Goal: Find specific page/section

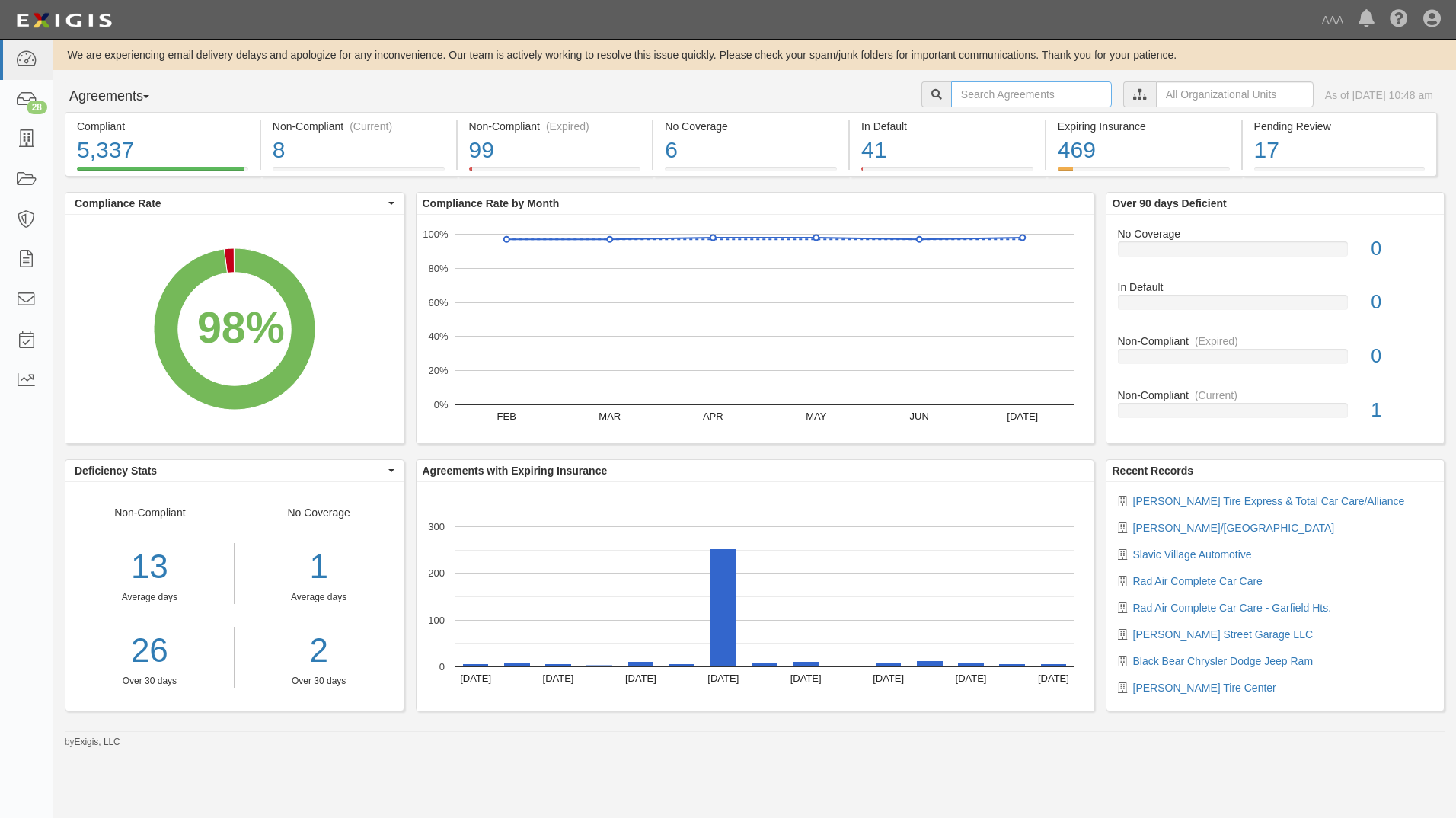
click at [1005, 96] on input "text" at bounding box center [1031, 94] width 161 height 26
type input "a"
click at [149, 96] on span "button" at bounding box center [146, 97] width 6 height 3
click at [131, 125] on link "Parties" at bounding box center [125, 128] width 120 height 20
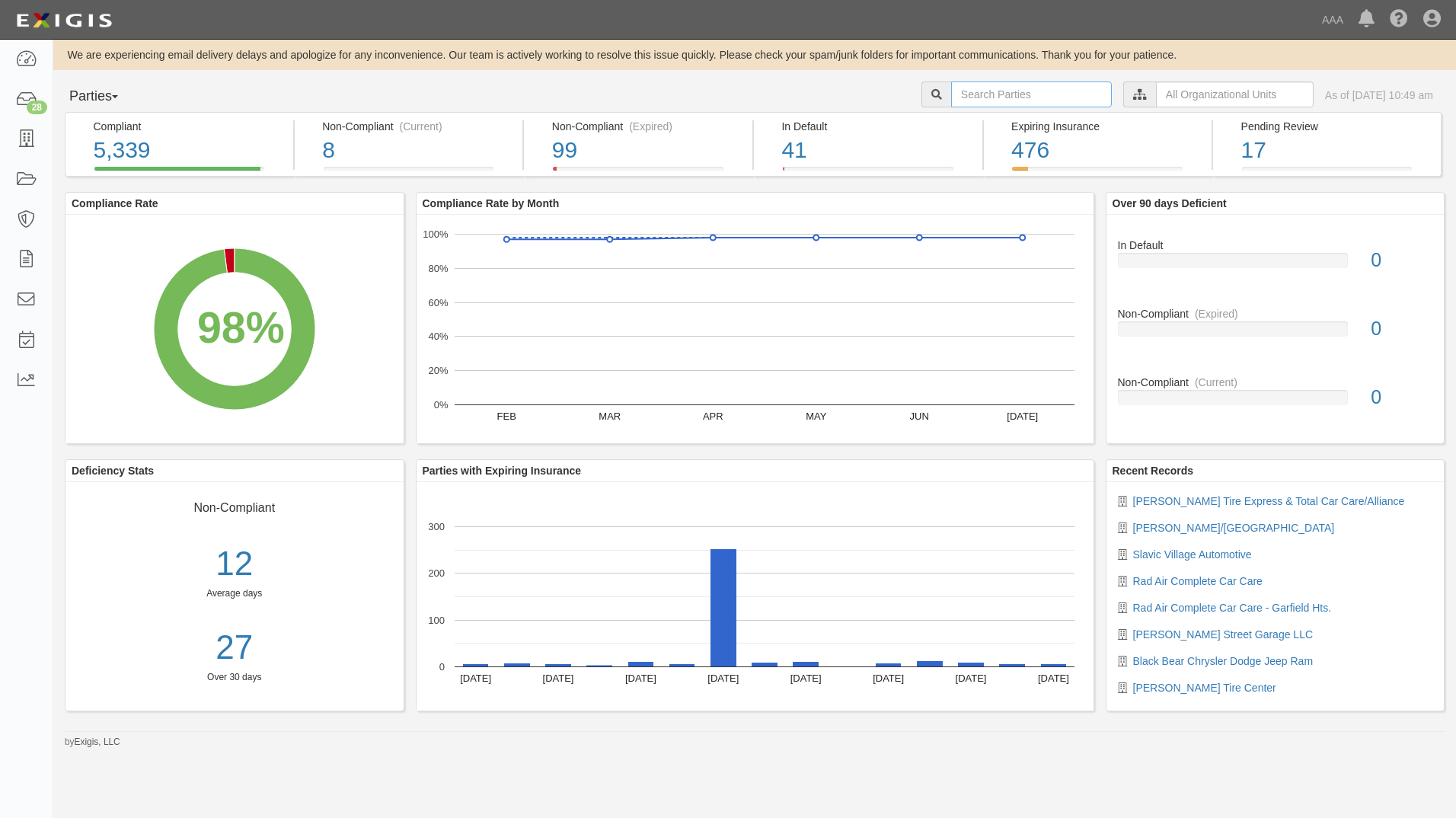
click at [971, 94] on input "text" at bounding box center [1031, 94] width 161 height 26
type input "22211"
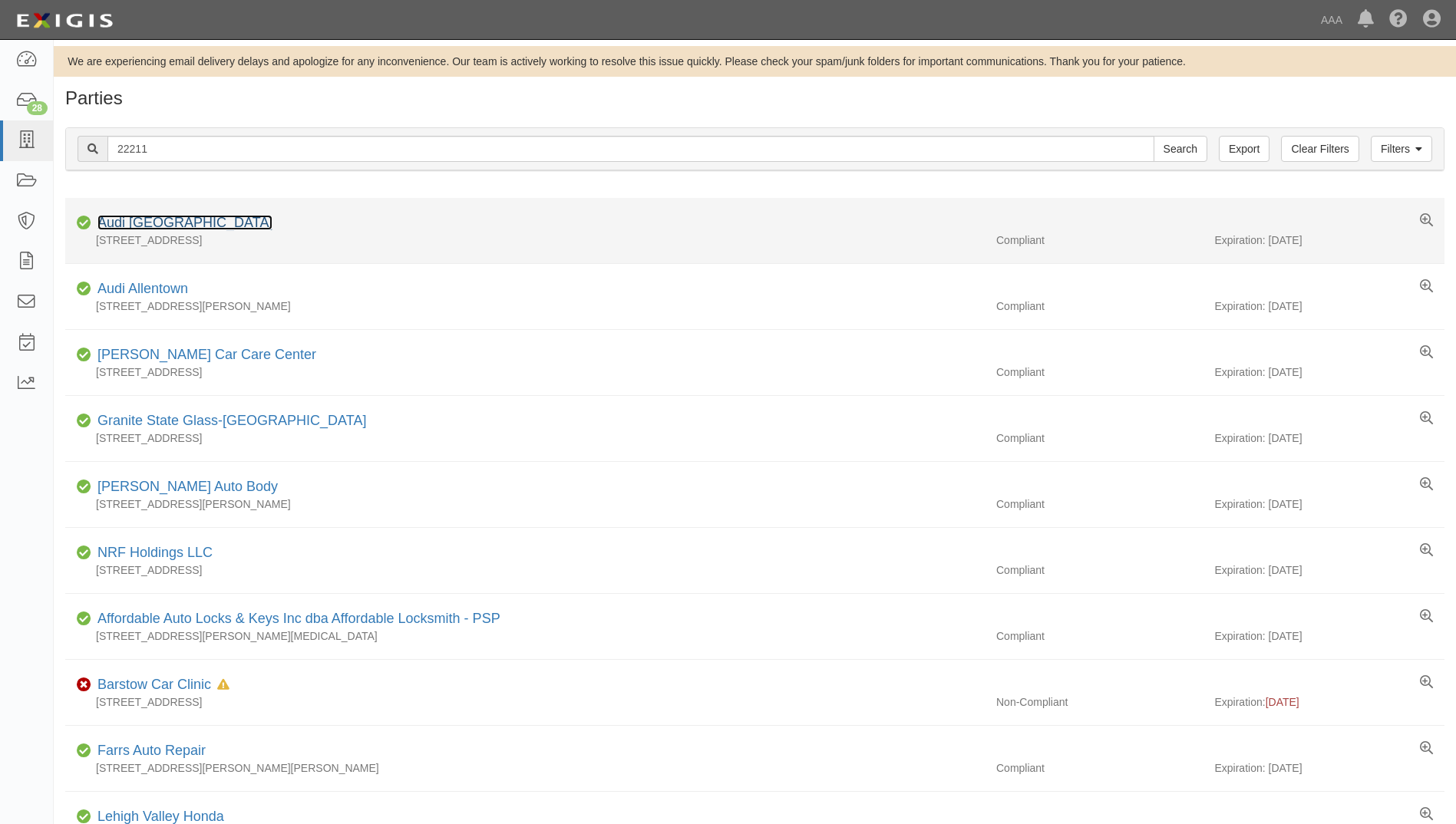
click at [171, 221] on link "Audi [GEOGRAPHIC_DATA]" at bounding box center [185, 222] width 175 height 15
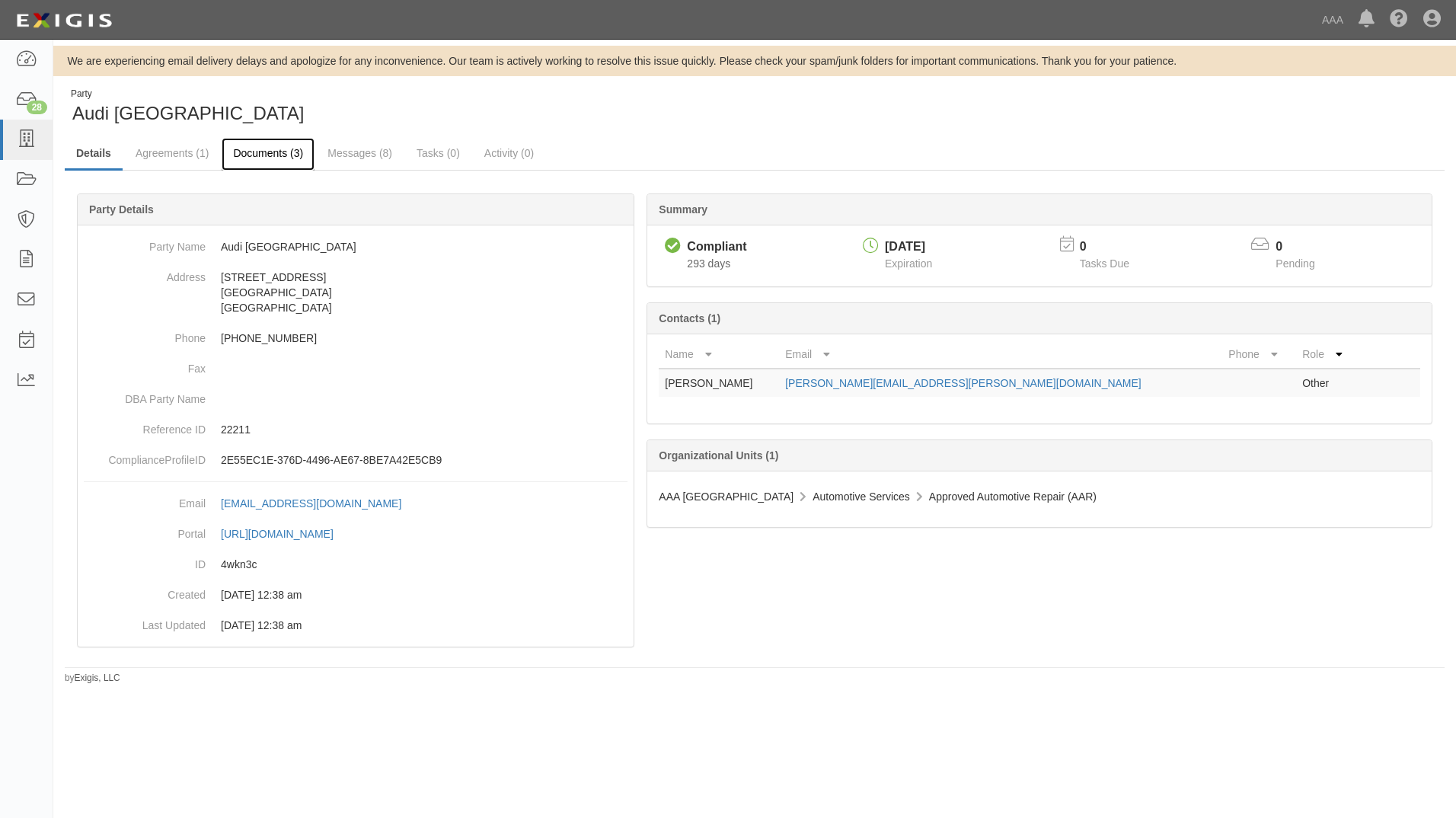
click at [266, 151] on link "Documents (3)" at bounding box center [268, 154] width 93 height 33
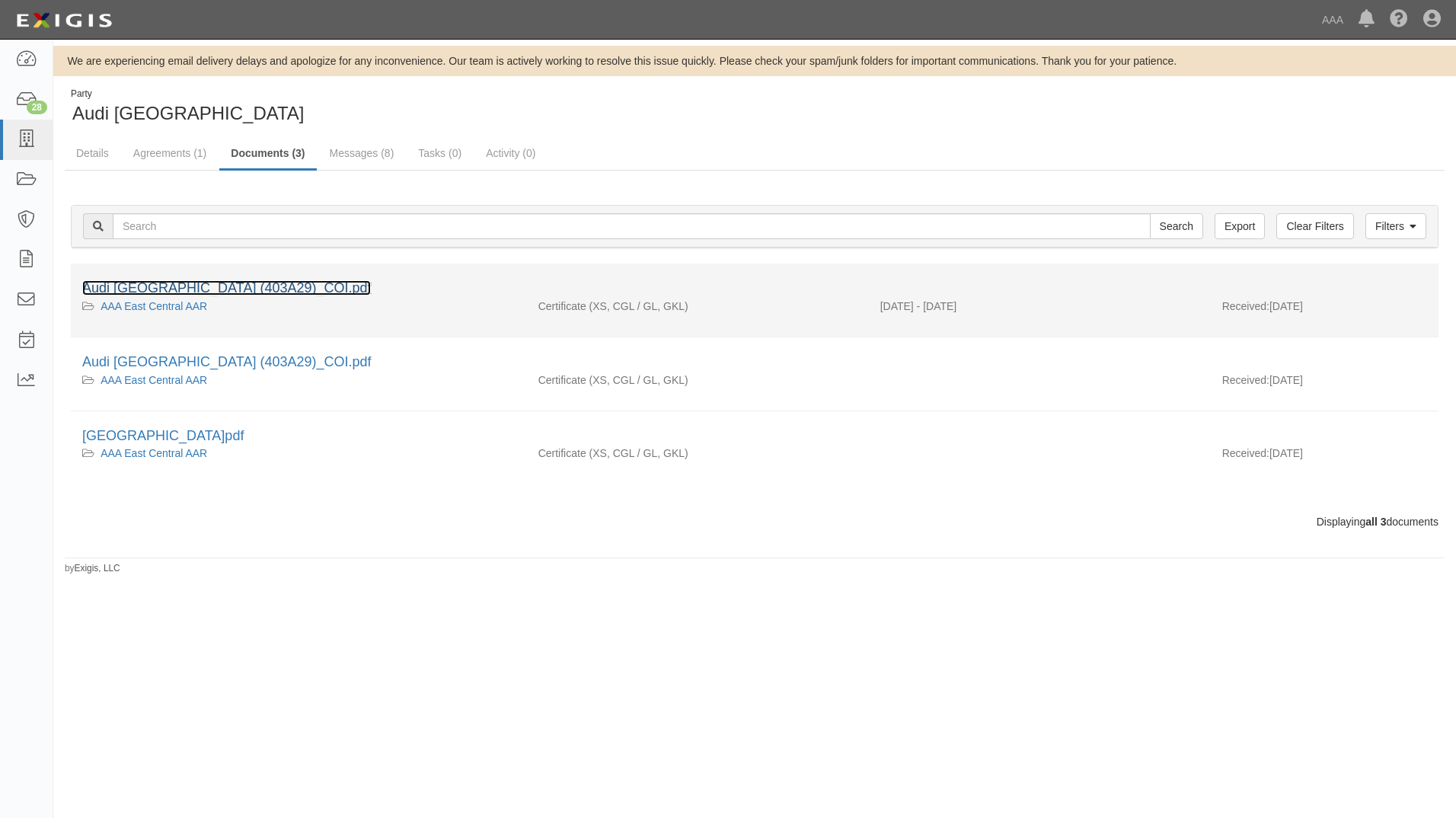
click at [150, 284] on link "Audi [GEOGRAPHIC_DATA] (403A29)_COI.pdf" at bounding box center [227, 288] width 289 height 15
